Goal: Navigation & Orientation: Understand site structure

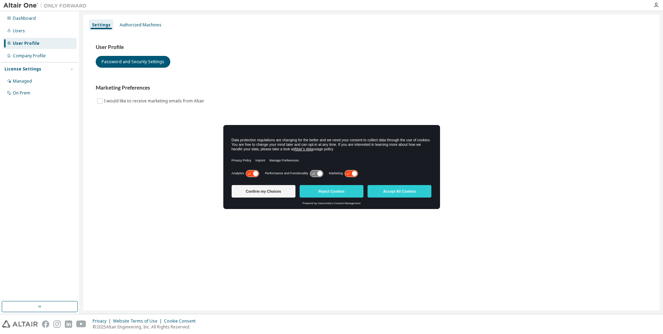
click at [322, 172] on icon at bounding box center [319, 173] width 5 height 5
click at [395, 193] on button "Accept All Cookies" at bounding box center [400, 191] width 64 height 12
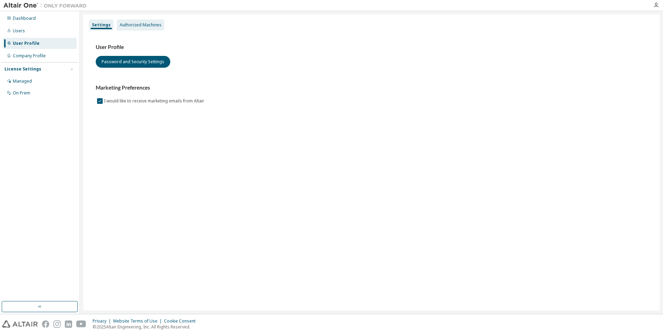
click at [143, 28] on div "Authorized Machines" at bounding box center [141, 24] width 48 height 11
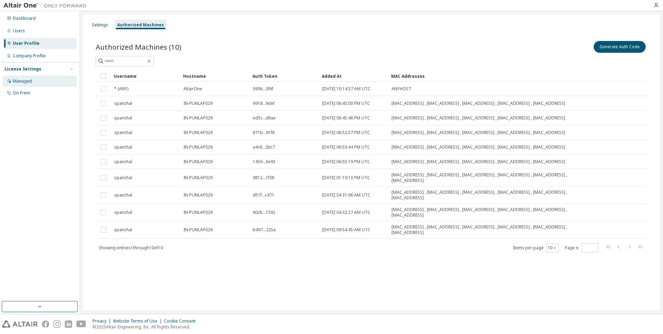
click at [24, 81] on div "Managed" at bounding box center [22, 81] width 19 height 6
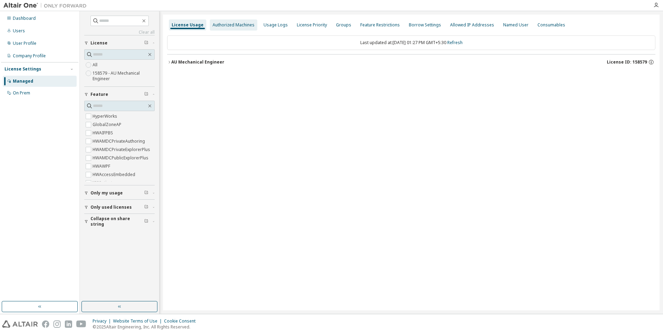
click at [246, 26] on div "Authorized Machines" at bounding box center [234, 25] width 42 height 6
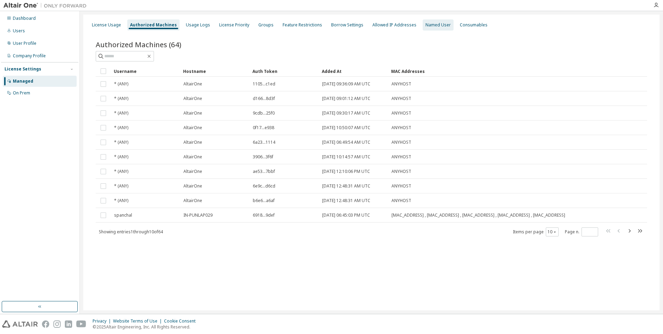
click at [426, 22] on div "Named User" at bounding box center [438, 25] width 25 height 6
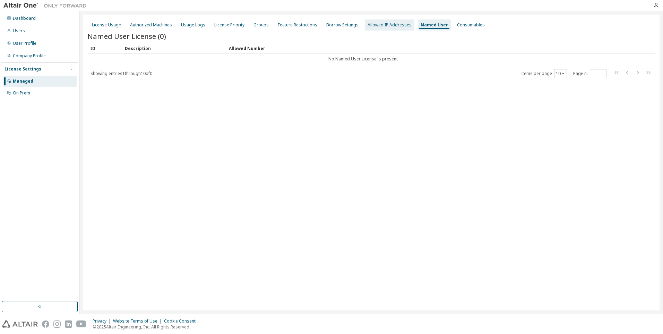
click at [374, 26] on div "Allowed IP Addresses" at bounding box center [390, 25] width 44 height 6
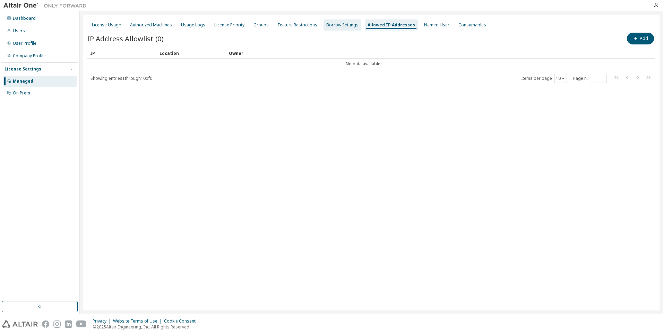
click at [329, 24] on div "Borrow Settings" at bounding box center [342, 25] width 32 height 6
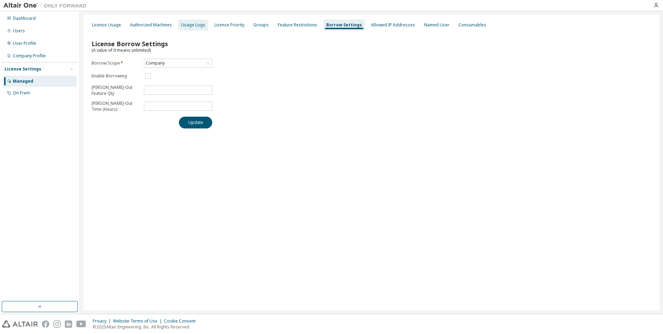
click at [197, 26] on div "Usage Logs" at bounding box center [193, 25] width 24 height 6
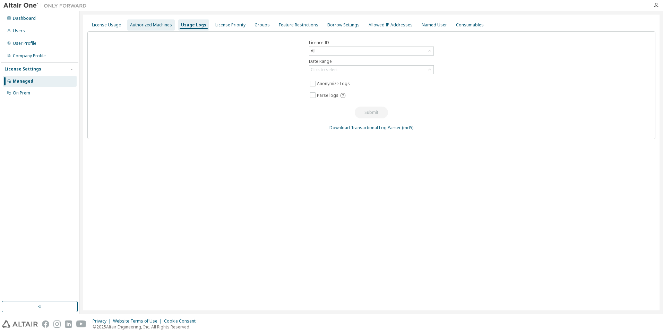
click at [158, 25] on div "Authorized Machines" at bounding box center [151, 25] width 42 height 6
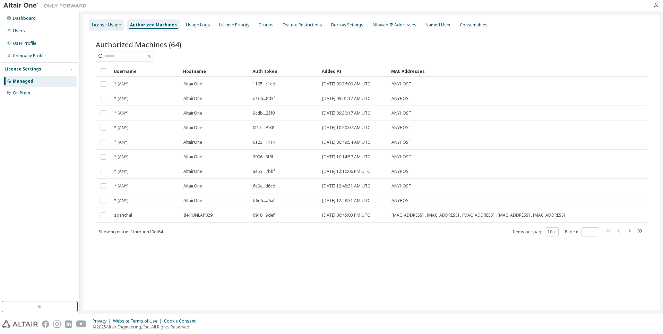
click at [102, 25] on div "License Usage" at bounding box center [106, 25] width 29 height 6
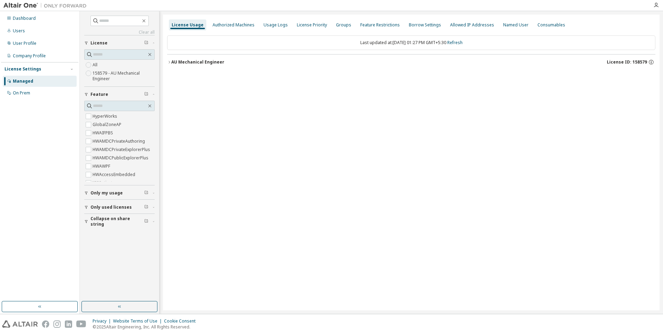
click at [170, 61] on icon "button" at bounding box center [169, 62] width 4 height 4
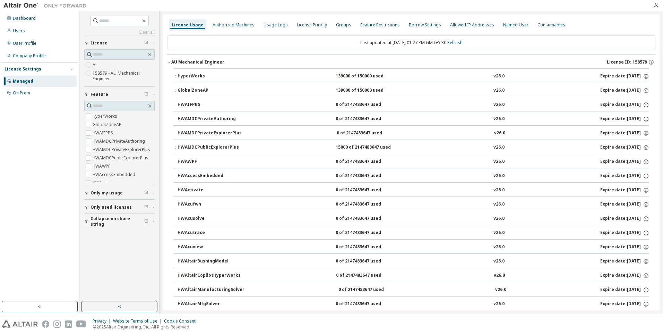
click at [174, 77] on icon "button" at bounding box center [175, 76] width 4 height 4
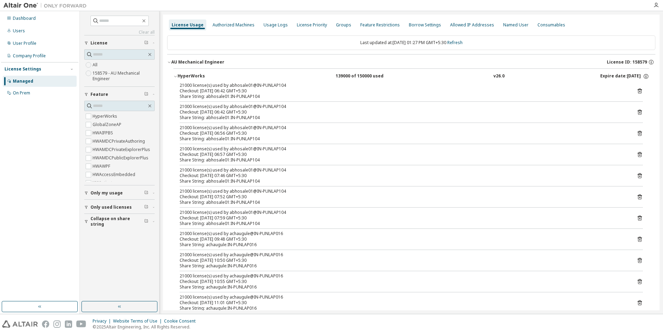
click at [176, 78] on icon "button" at bounding box center [175, 76] width 4 height 4
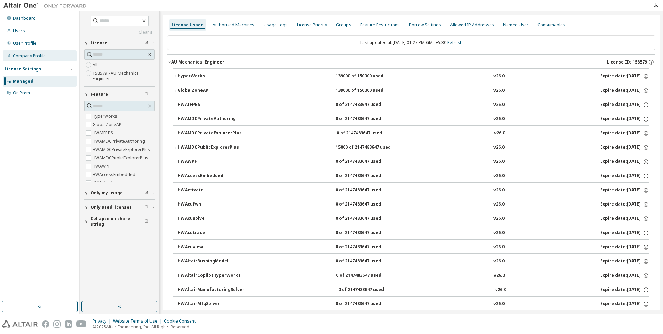
click at [27, 54] on div "Company Profile" at bounding box center [29, 56] width 33 height 6
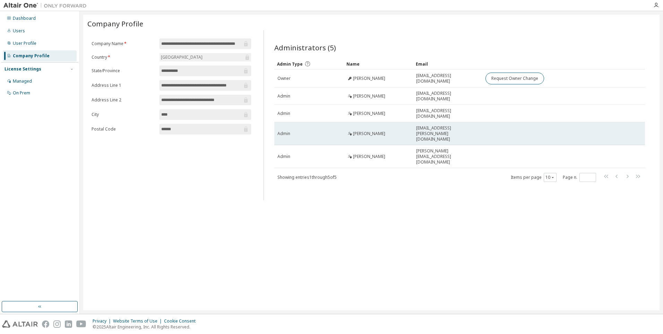
click at [472, 129] on span "saurabh.panchal@iacgroup.com" at bounding box center [447, 133] width 63 height 17
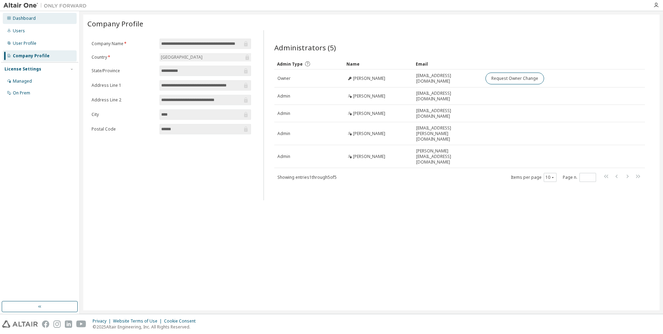
click at [18, 20] on div "Dashboard" at bounding box center [24, 19] width 23 height 6
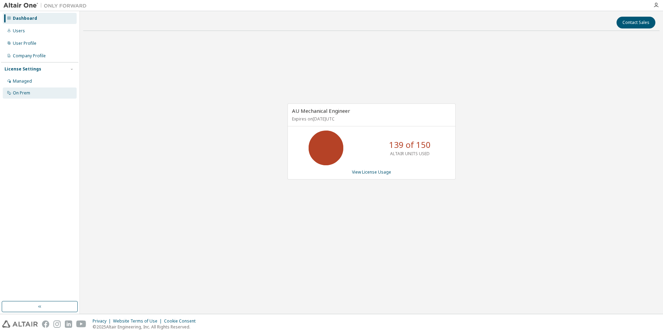
click at [26, 90] on div "On Prem" at bounding box center [21, 93] width 17 height 6
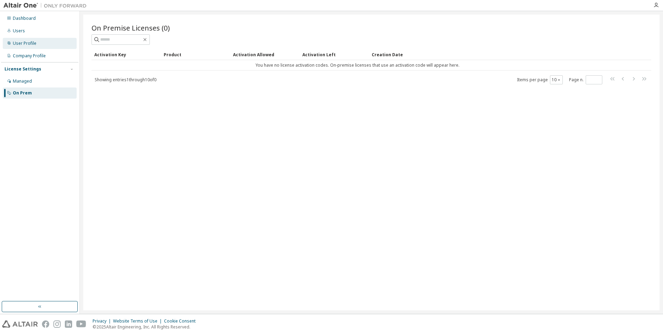
click at [33, 39] on div "User Profile" at bounding box center [40, 43] width 74 height 11
